Goal: Information Seeking & Learning: Find specific fact

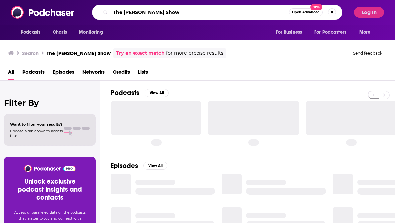
click at [149, 16] on input "The [PERSON_NAME] Show" at bounding box center [199, 12] width 179 height 11
paste input "Everything Iconic with [PERSON_NAME]"
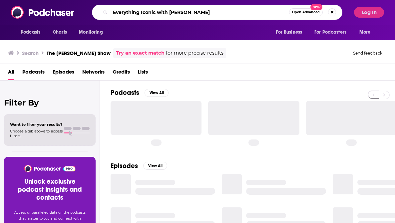
type input "Everything Iconic with [PERSON_NAME]"
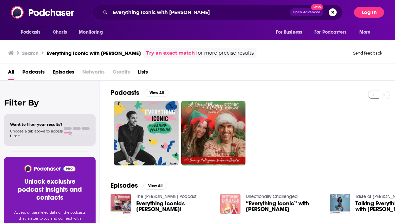
click at [371, 14] on button "Log In" at bounding box center [369, 12] width 30 height 11
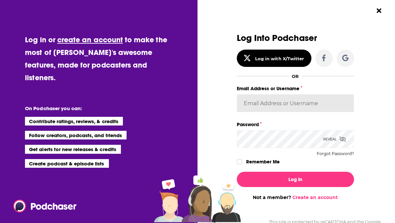
type input "[EMAIL_ADDRESS][DOMAIN_NAME]"
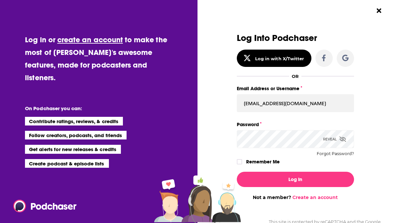
click at [306, 113] on div "Email Address or Username [EMAIL_ADDRESS][DOMAIN_NAME]" at bounding box center [295, 102] width 117 height 36
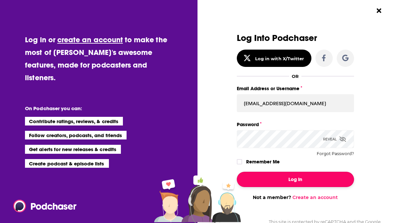
click at [299, 181] on button "Log In" at bounding box center [295, 179] width 117 height 15
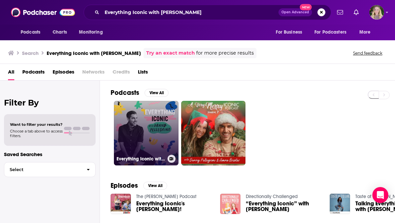
click at [156, 127] on link "Everything Iconic with [PERSON_NAME]" at bounding box center [146, 133] width 65 height 65
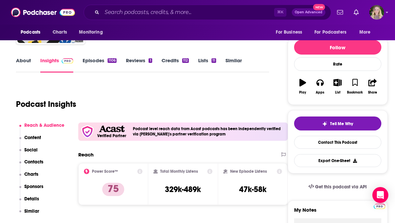
scroll to position [69, 0]
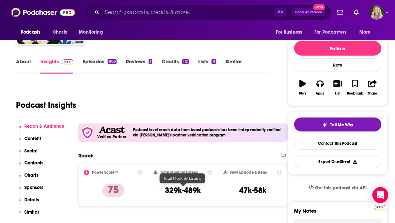
click at [191, 189] on h3 "329k-489k" at bounding box center [183, 191] width 36 height 10
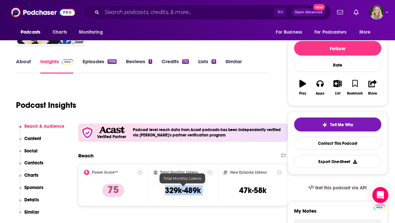
click at [191, 189] on h3 "329k-489k" at bounding box center [183, 191] width 36 height 10
copy div "329k-489k"
